Goal: Find specific page/section: Find specific page/section

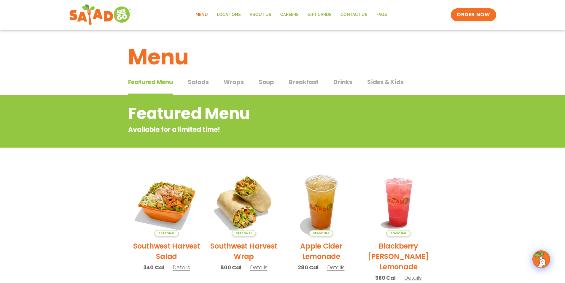
click at [199, 79] on span "Salads" at bounding box center [198, 81] width 21 height 9
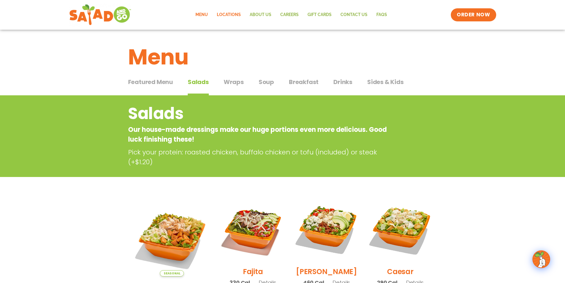
click at [234, 15] on link "Locations" at bounding box center [228, 15] width 33 height 14
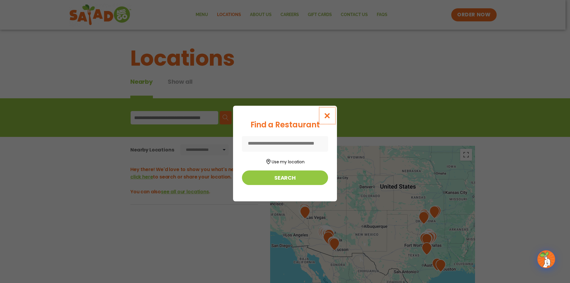
click at [327, 114] on icon "Close modal" at bounding box center [326, 115] width 7 height 6
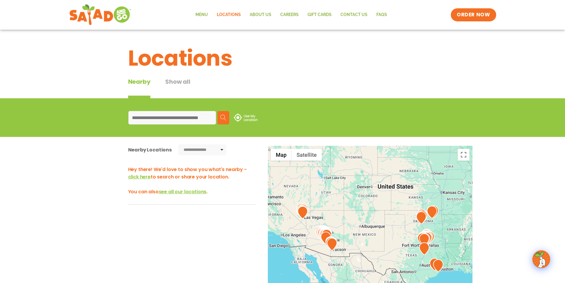
click at [144, 117] on input at bounding box center [173, 117] width 88 height 13
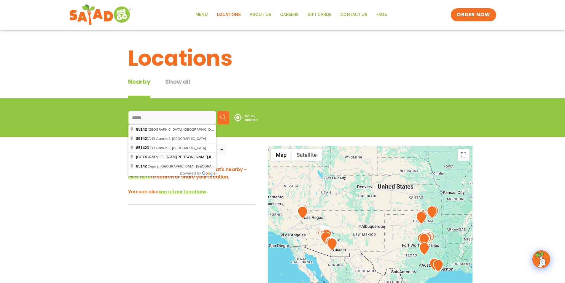
type input "*****"
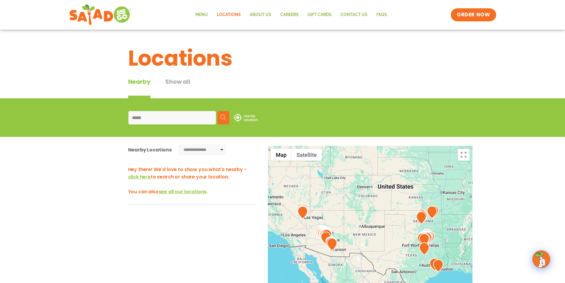
click at [226, 118] on img at bounding box center [224, 118] width 6 height 6
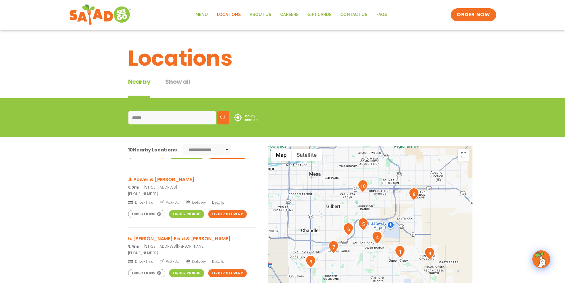
scroll to position [178, 0]
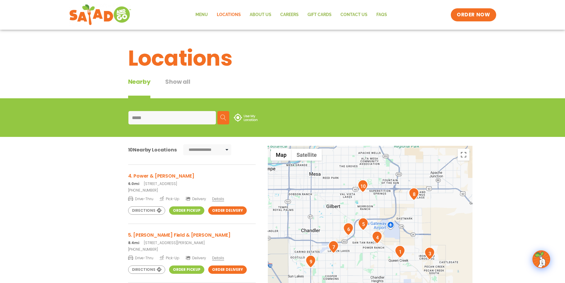
click at [187, 206] on link "Order Pickup" at bounding box center [186, 210] width 35 height 8
